Goal: Transaction & Acquisition: Purchase product/service

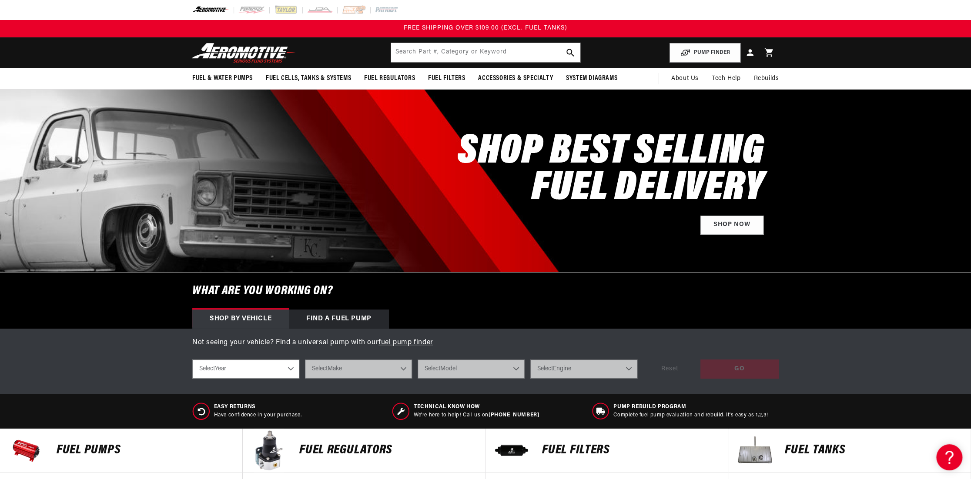
click at [439, 202] on div "SHOP BEST SELLING FUEL DELIVERY Shop Now" at bounding box center [485, 181] width 586 height 183
click at [214, 7] on img at bounding box center [210, 10] width 37 height 10
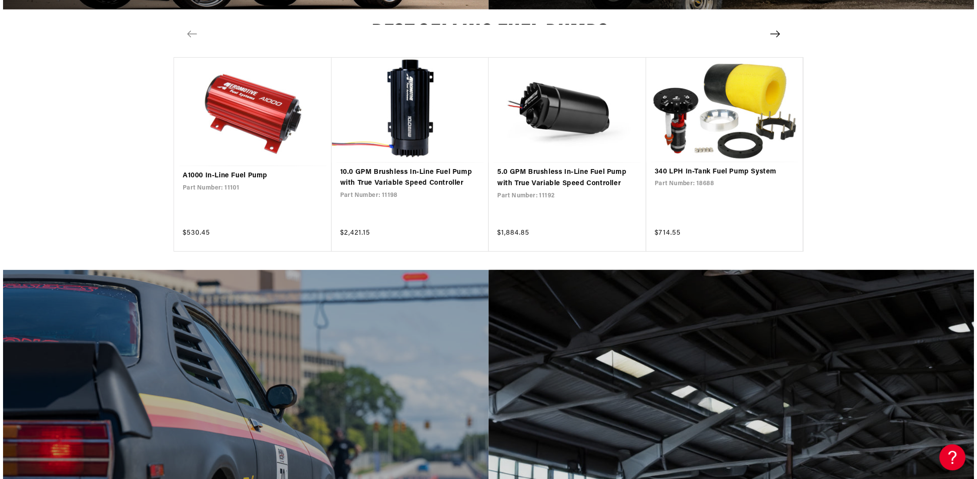
scroll to position [1740, 0]
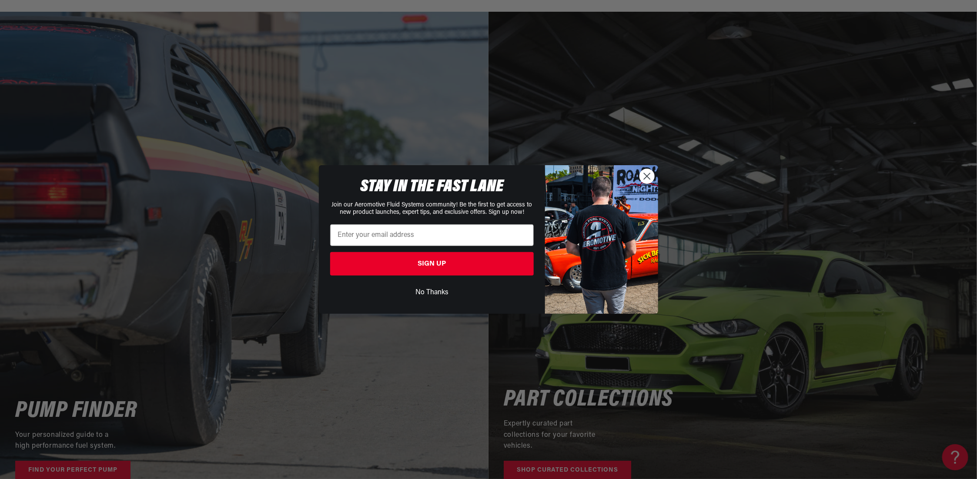
click at [427, 289] on button "No Thanks" at bounding box center [432, 292] width 204 height 17
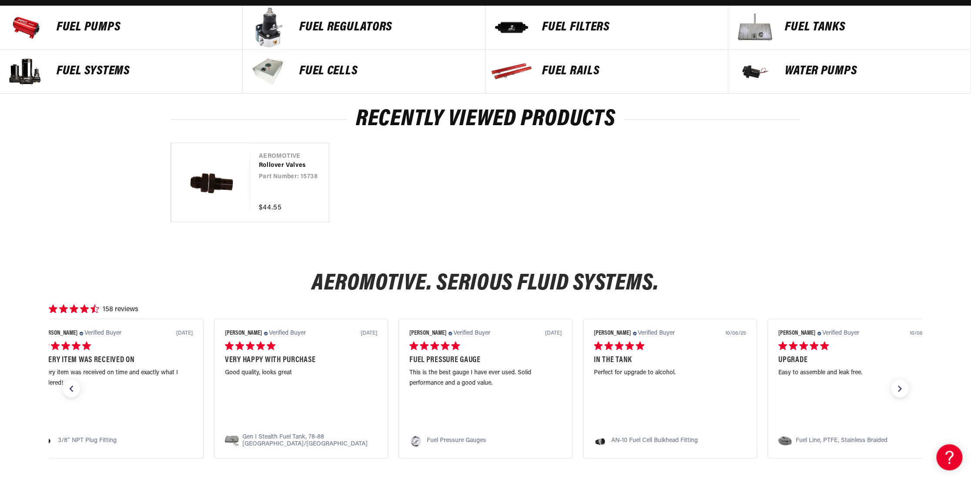
scroll to position [426, 0]
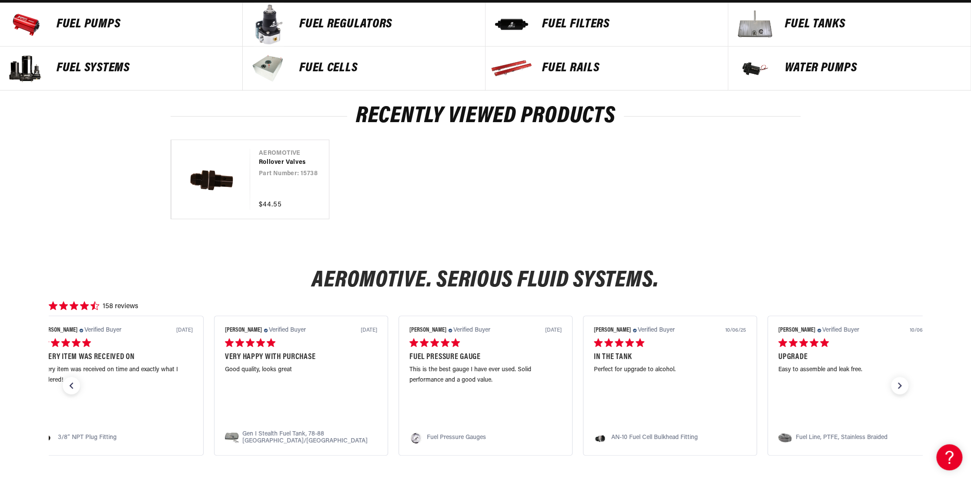
click at [343, 24] on p "FUEL REGULATORS" at bounding box center [387, 24] width 177 height 13
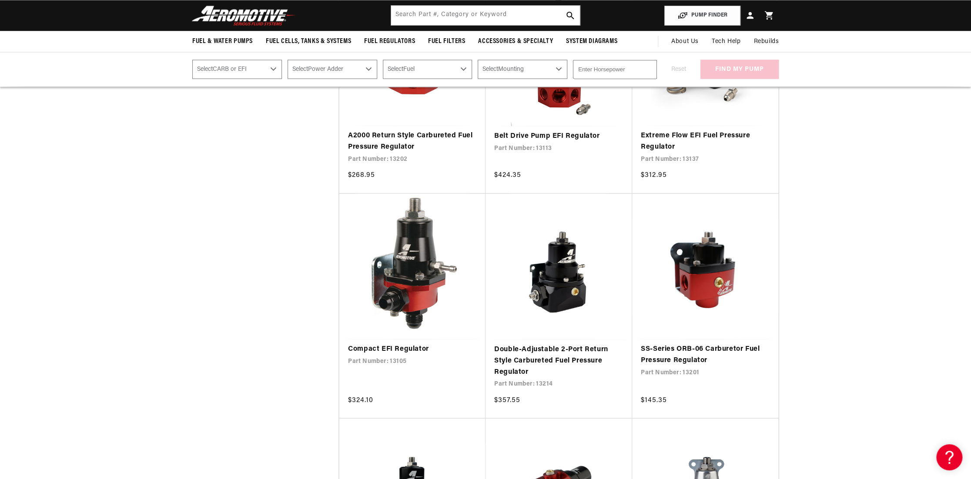
scroll to position [1131, 0]
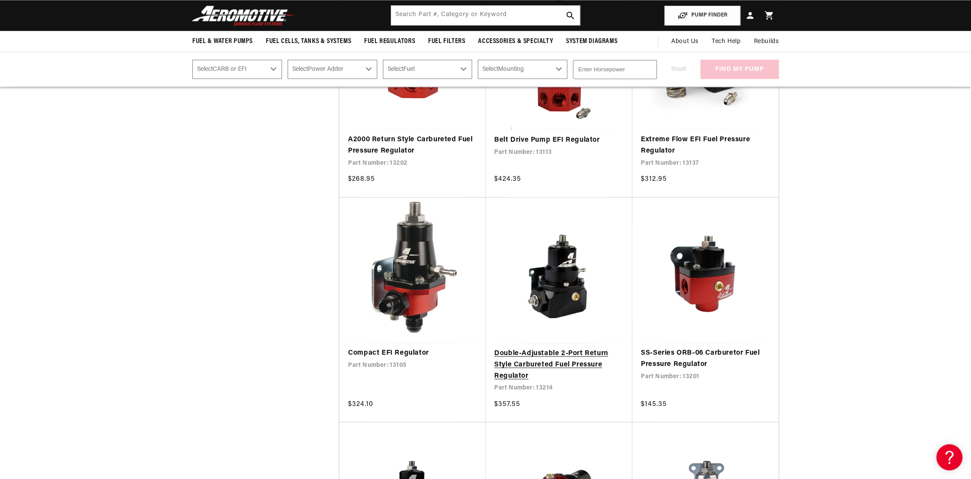
click at [567, 368] on link "Double-Adjustable 2-Port Return Style Carbureted Fuel Pressure Regulator" at bounding box center [558, 364] width 129 height 33
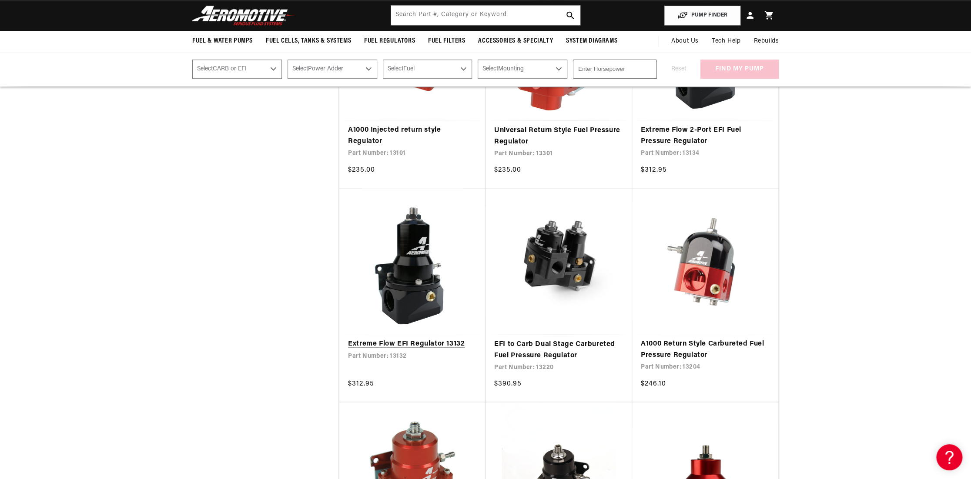
scroll to position [348, 0]
